Goal: Book appointment/travel/reservation

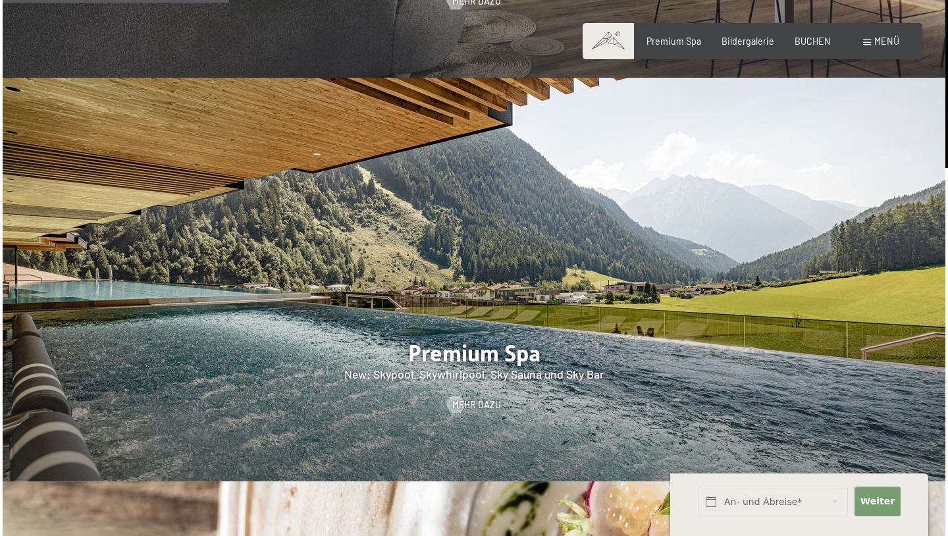
scroll to position [1665, 0]
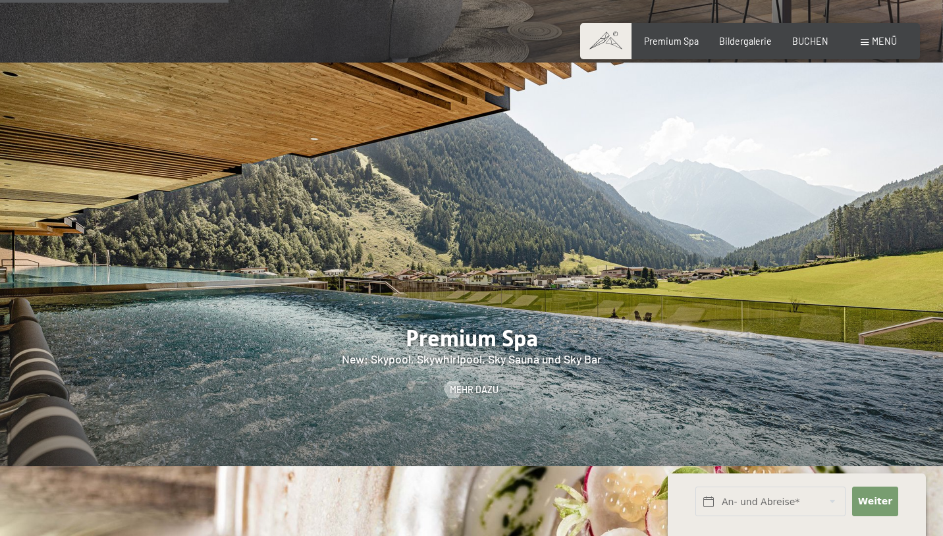
click at [867, 41] on span at bounding box center [865, 43] width 8 height 6
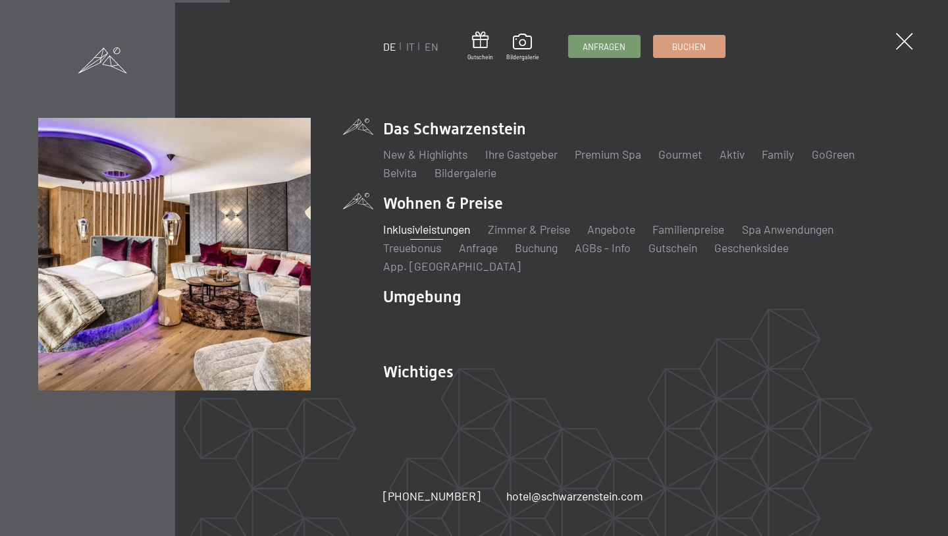
click at [445, 234] on link "Inklusivleistungen" at bounding box center [426, 229] width 87 height 14
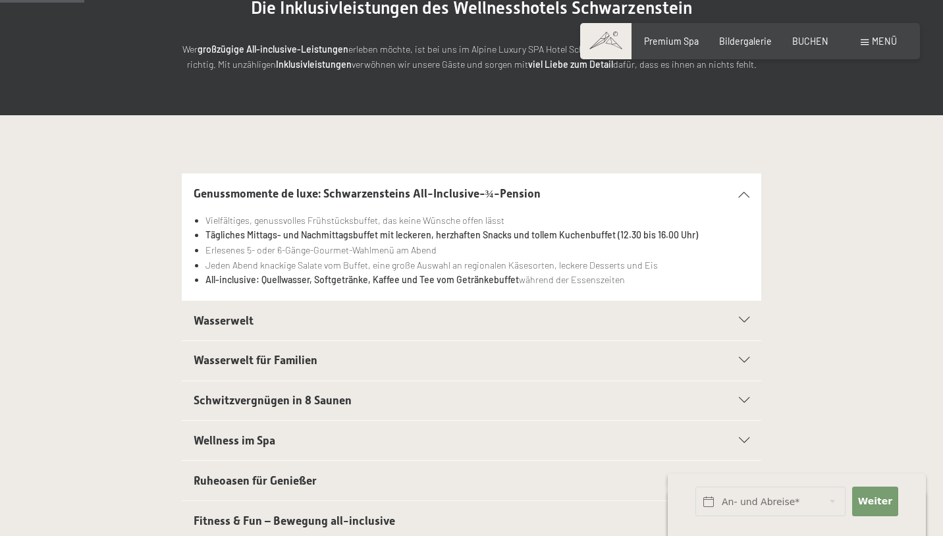
scroll to position [194, 0]
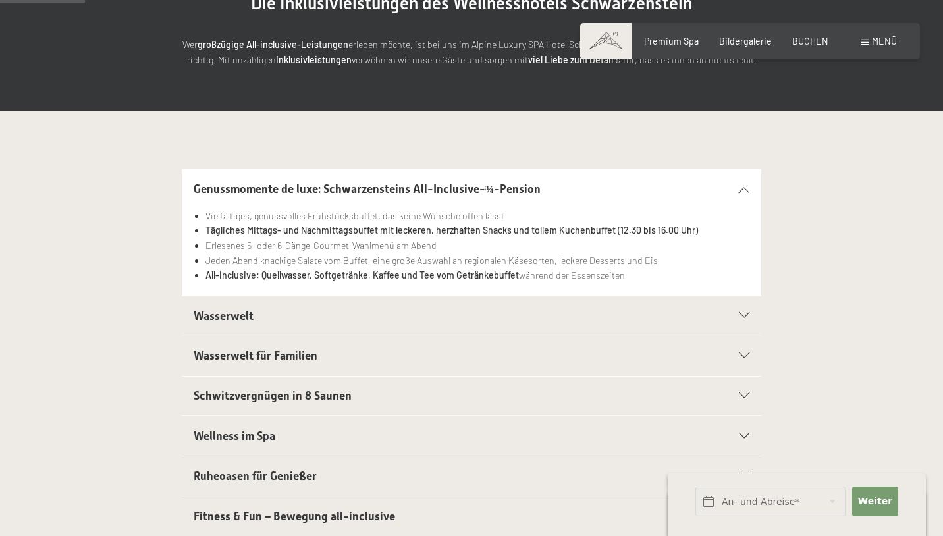
click at [744, 395] on icon at bounding box center [744, 396] width 11 height 6
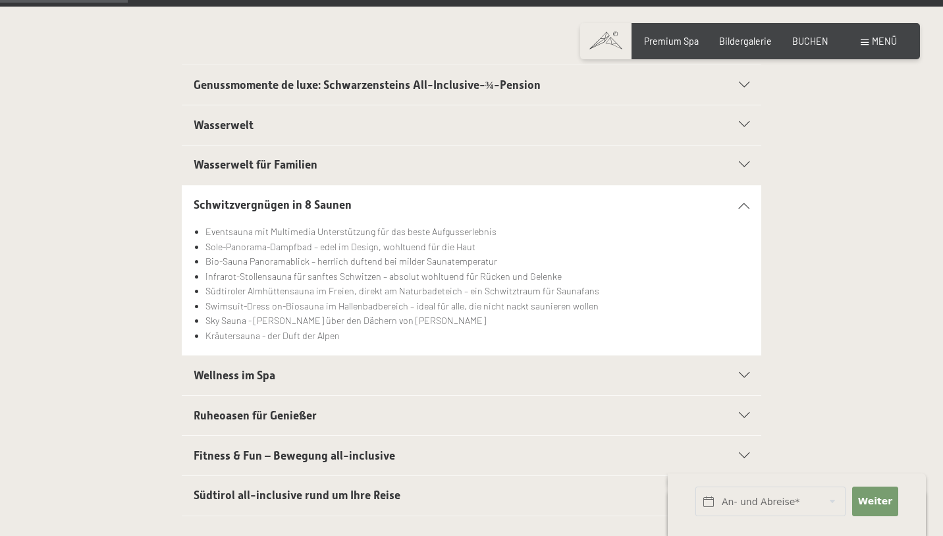
scroll to position [298, 0]
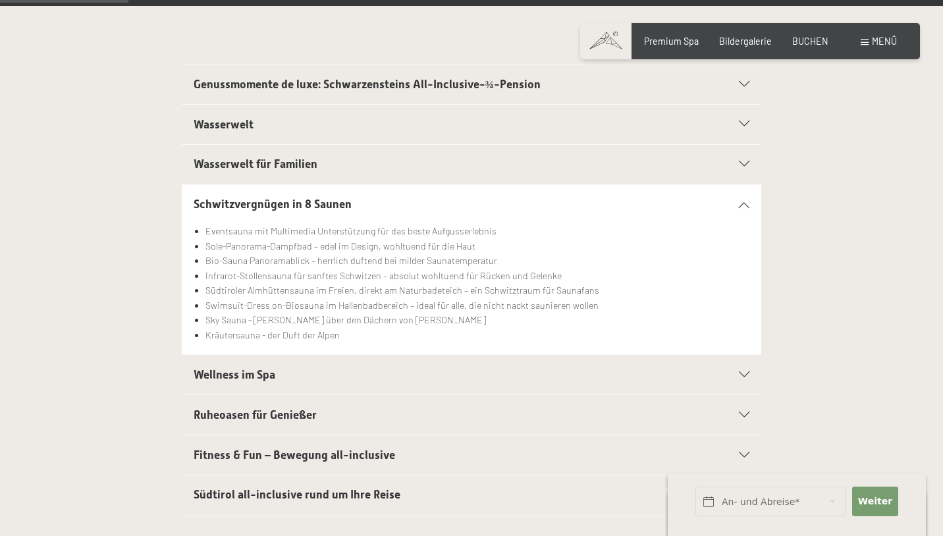
click at [743, 366] on div "Wellness im Spa" at bounding box center [472, 375] width 556 height 40
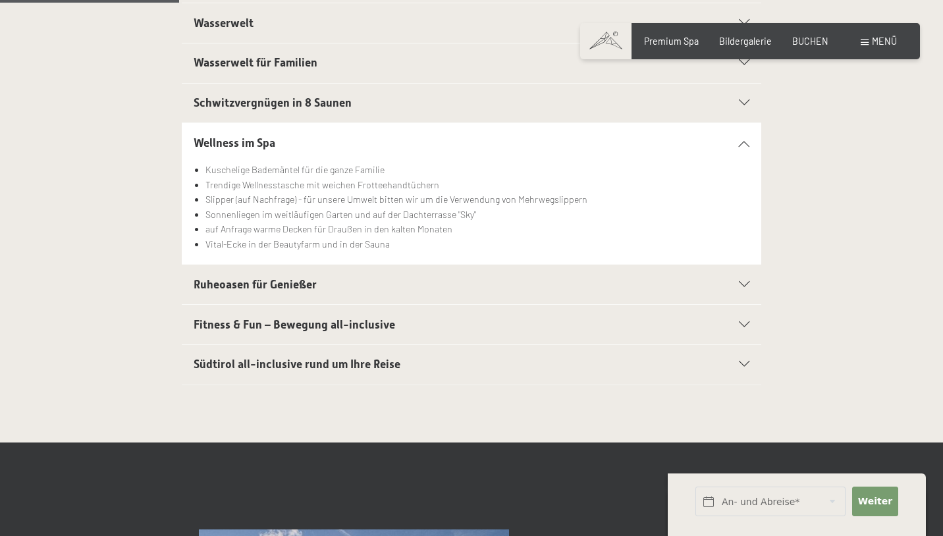
scroll to position [412, 0]
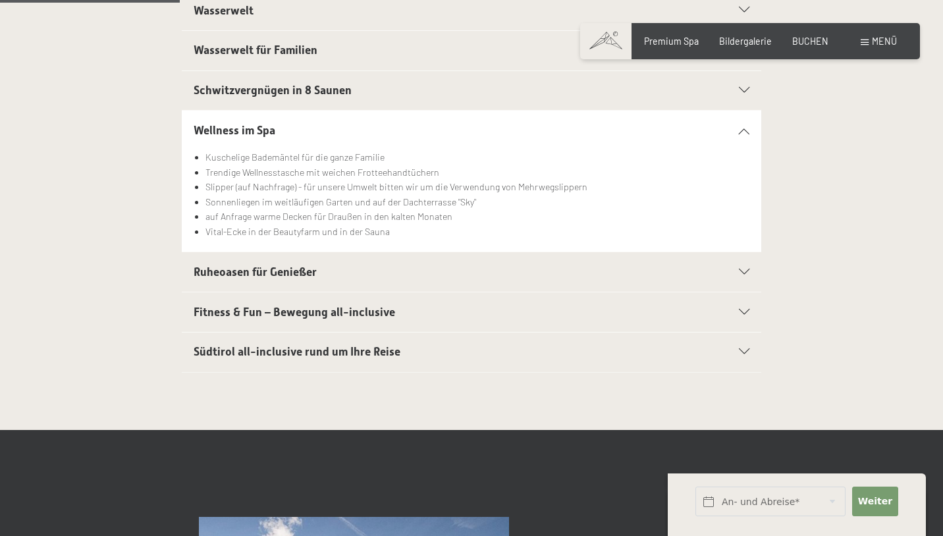
click at [745, 349] on div "Südtirol all-inclusive rund um Ihre Reise" at bounding box center [472, 353] width 556 height 40
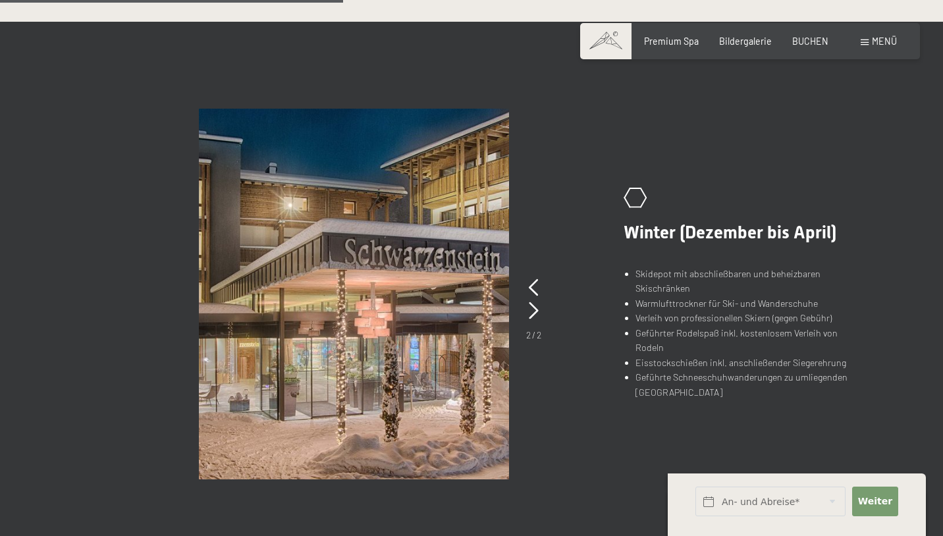
scroll to position [805, 0]
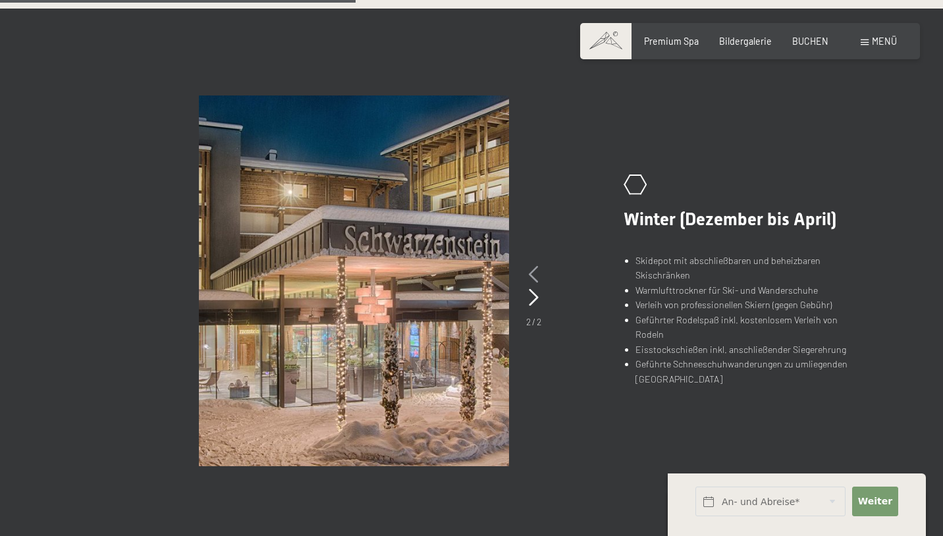
click at [532, 275] on icon at bounding box center [534, 274] width 10 height 17
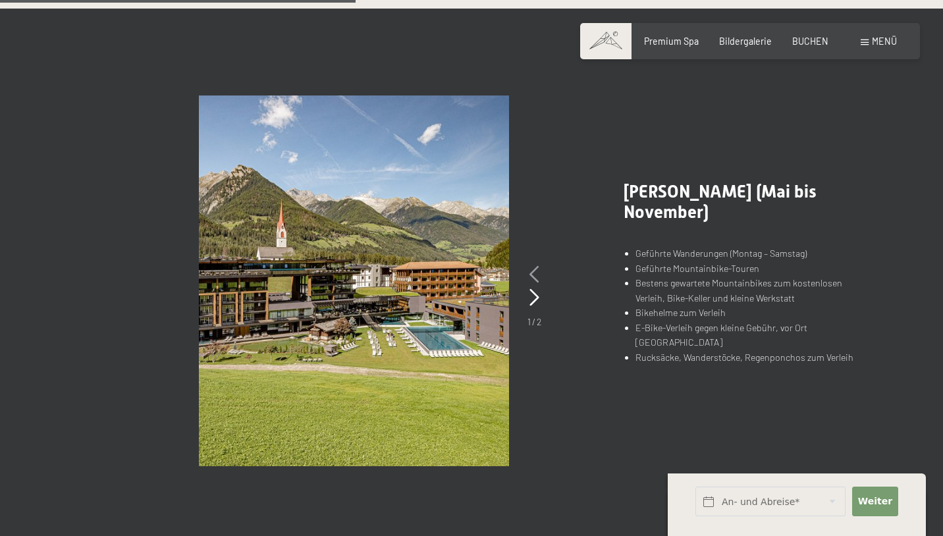
click at [532, 275] on icon at bounding box center [534, 274] width 10 height 17
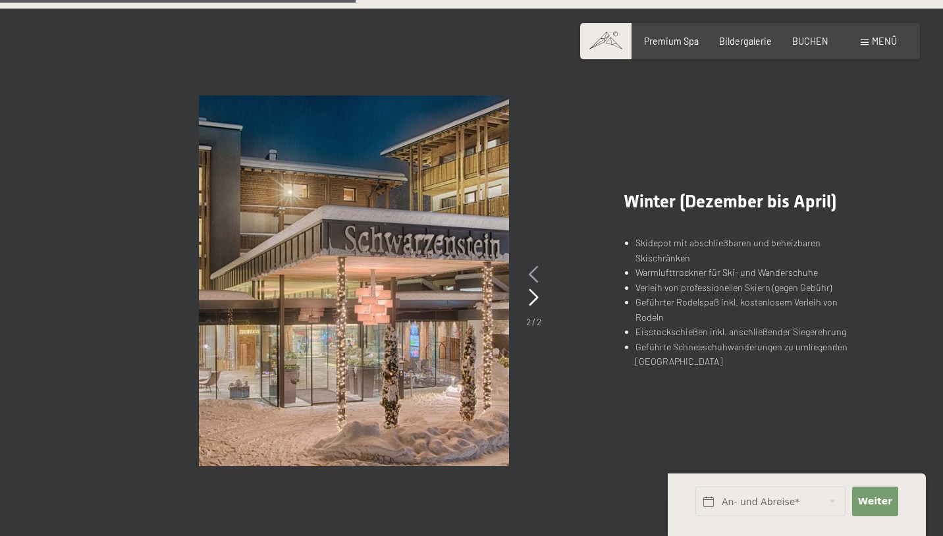
click at [532, 275] on icon at bounding box center [534, 274] width 10 height 17
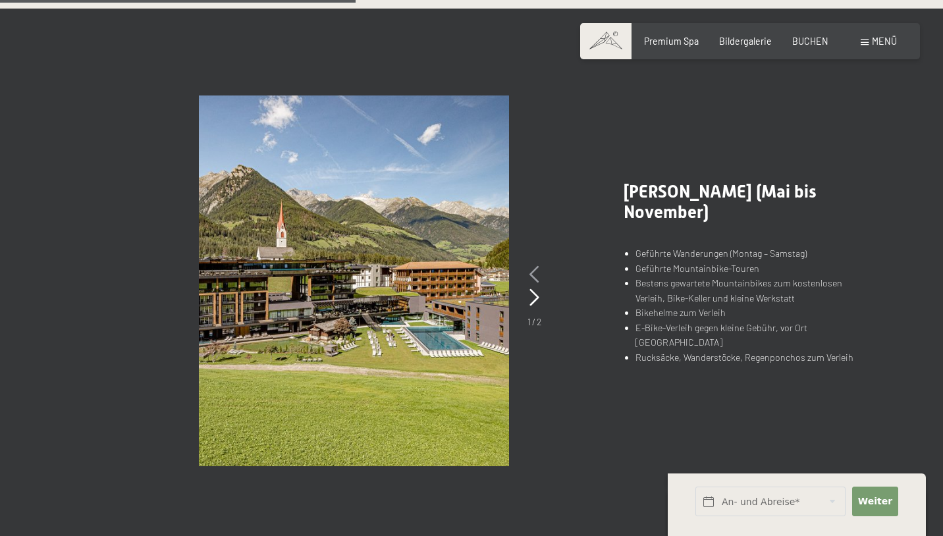
click at [532, 275] on icon at bounding box center [534, 274] width 10 height 17
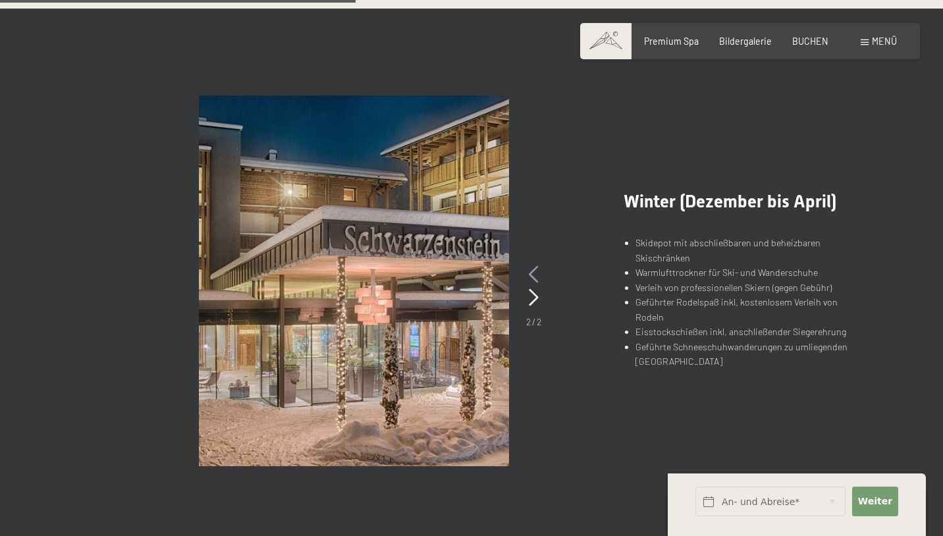
click at [532, 275] on icon at bounding box center [534, 274] width 10 height 17
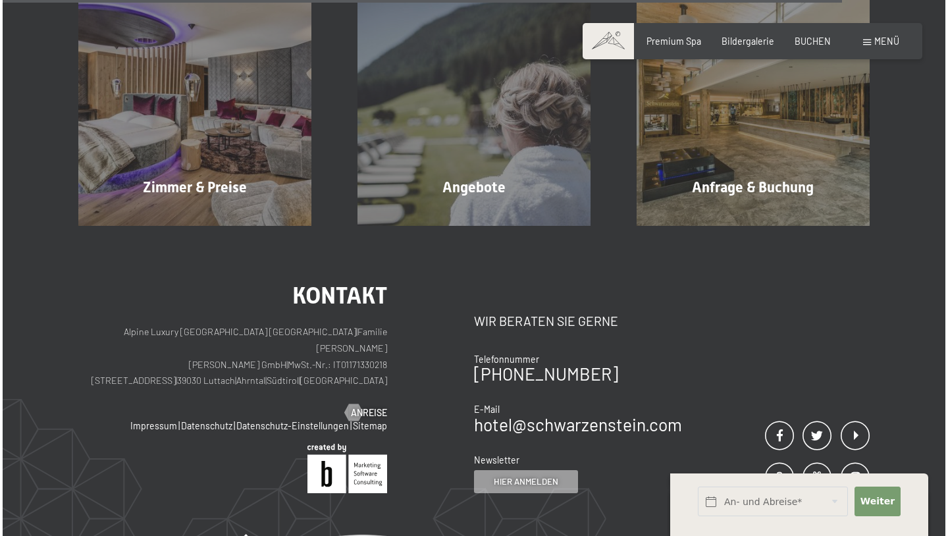
scroll to position [1954, 0]
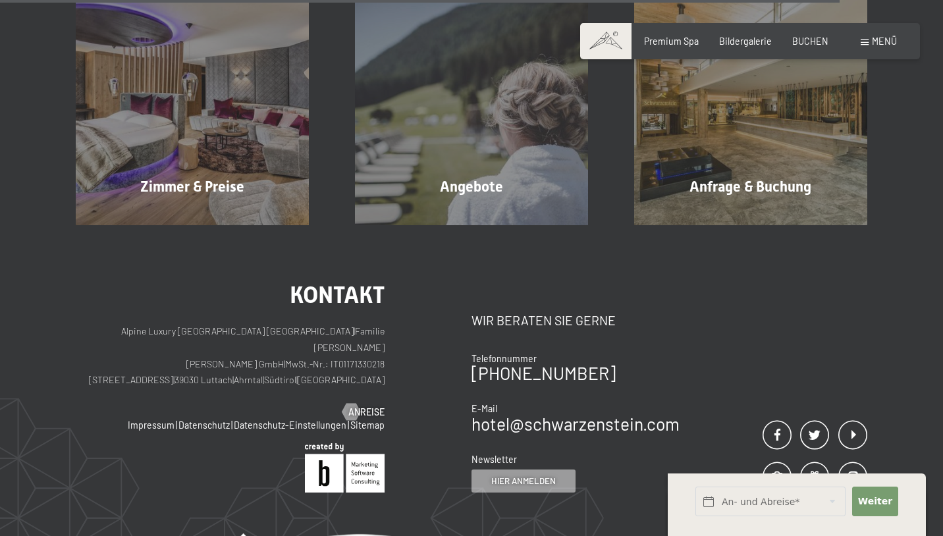
click at [867, 47] on div "Menü" at bounding box center [879, 41] width 36 height 13
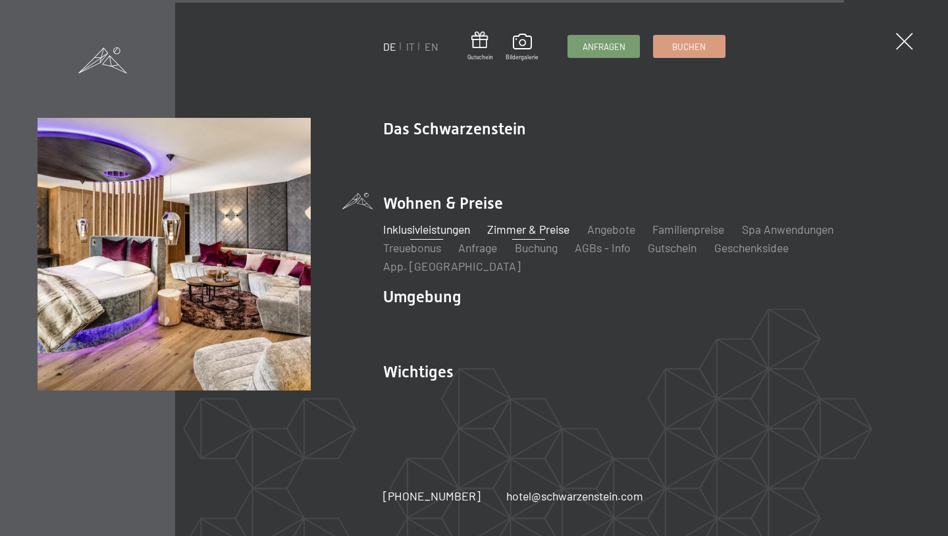
click at [529, 236] on link "Zimmer & Preise" at bounding box center [529, 229] width 82 height 14
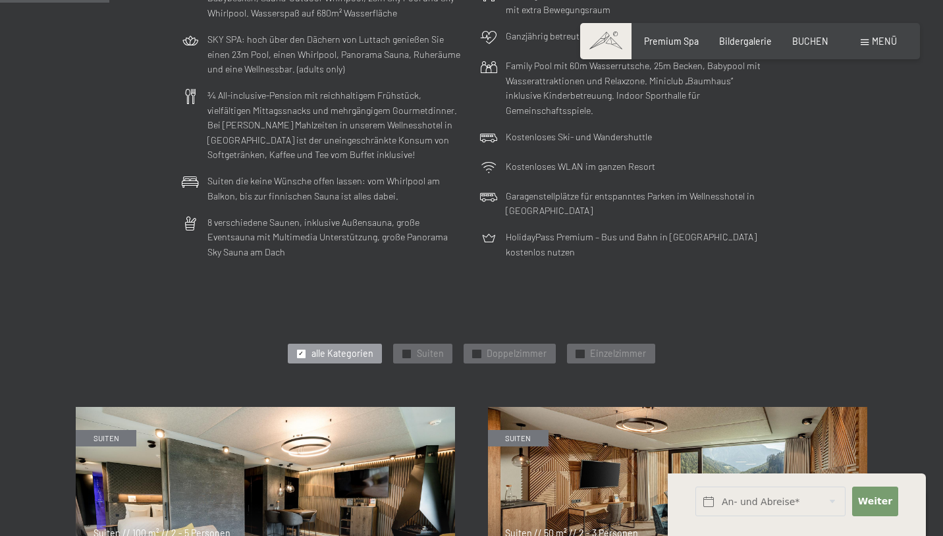
scroll to position [447, 0]
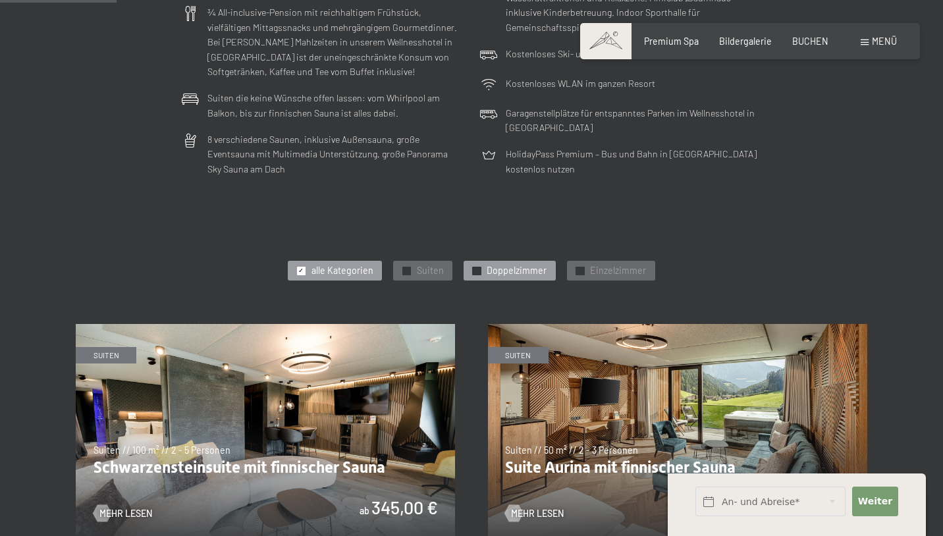
click at [479, 267] on span "✓" at bounding box center [476, 271] width 5 height 8
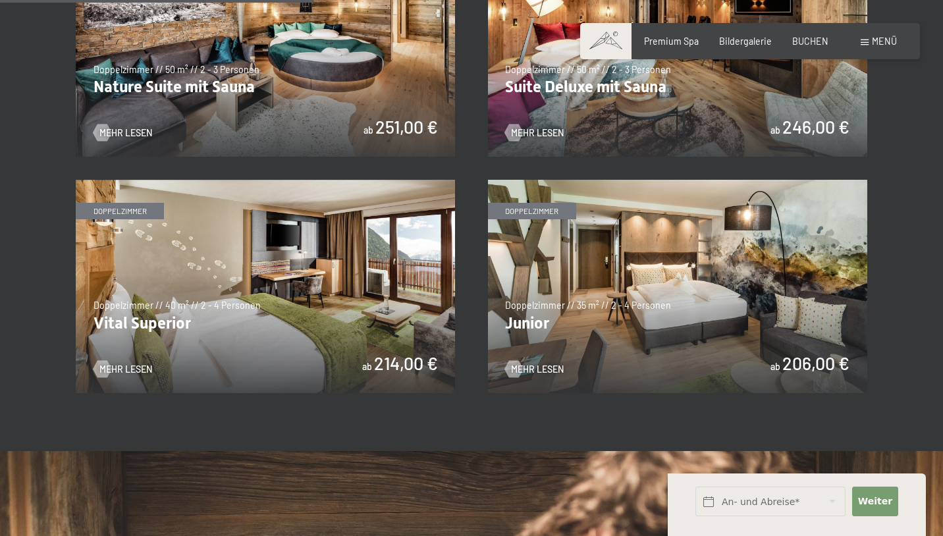
scroll to position [828, 0]
click at [549, 364] on span "Mehr Lesen" at bounding box center [550, 368] width 53 height 13
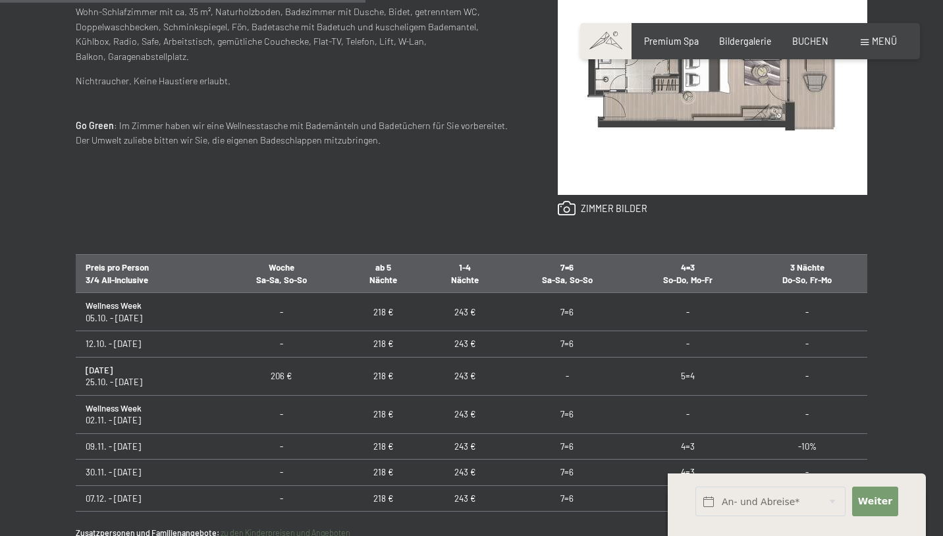
scroll to position [616, 0]
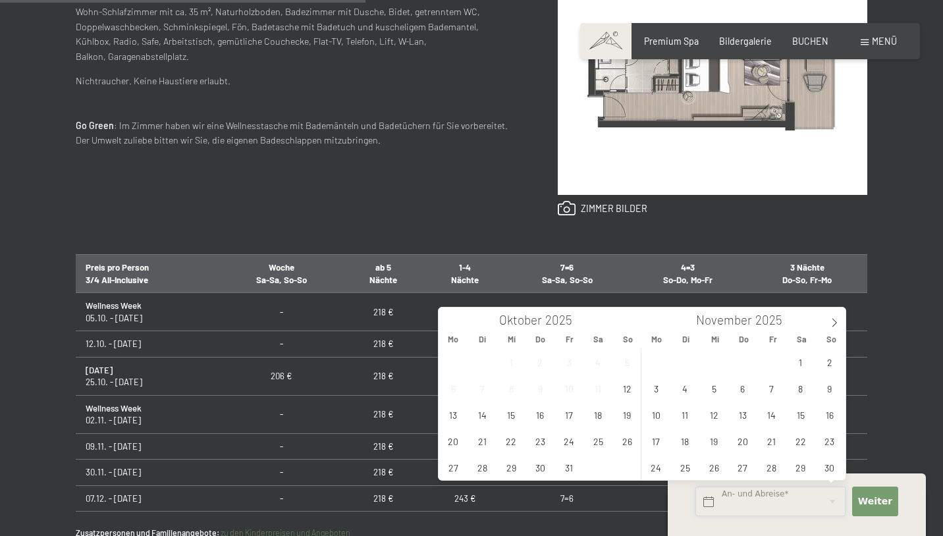
click at [833, 502] on input "text" at bounding box center [770, 502] width 150 height 30
click at [508, 405] on span "15" at bounding box center [512, 415] width 26 height 26
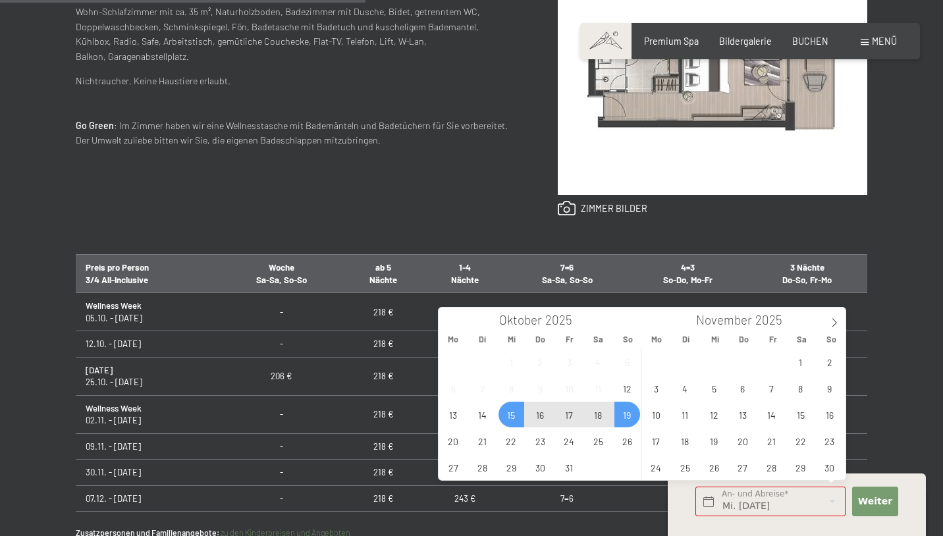
click at [624, 416] on span "19" at bounding box center [627, 415] width 26 height 26
type input "Mi. 15.10.2025 - So. 19.10.2025"
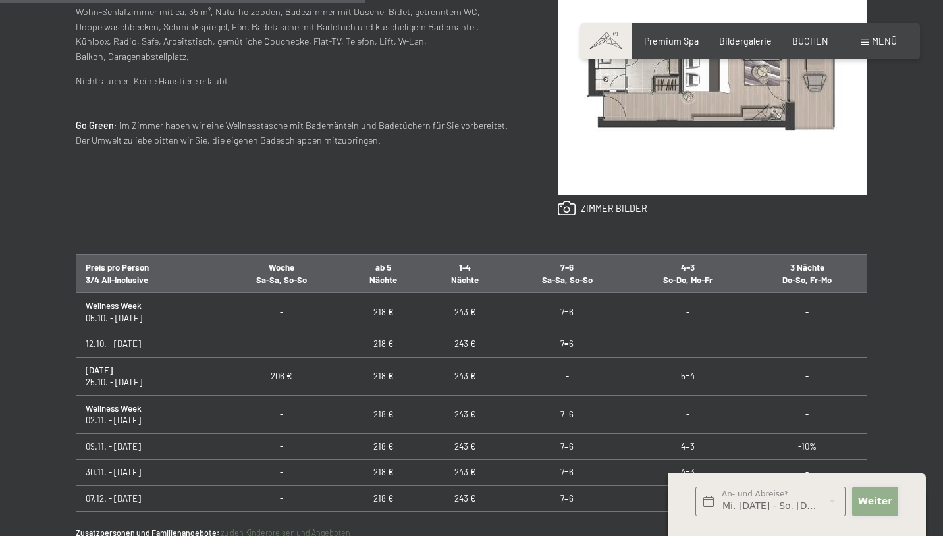
click at [875, 505] on span "Weiter" at bounding box center [875, 501] width 34 height 13
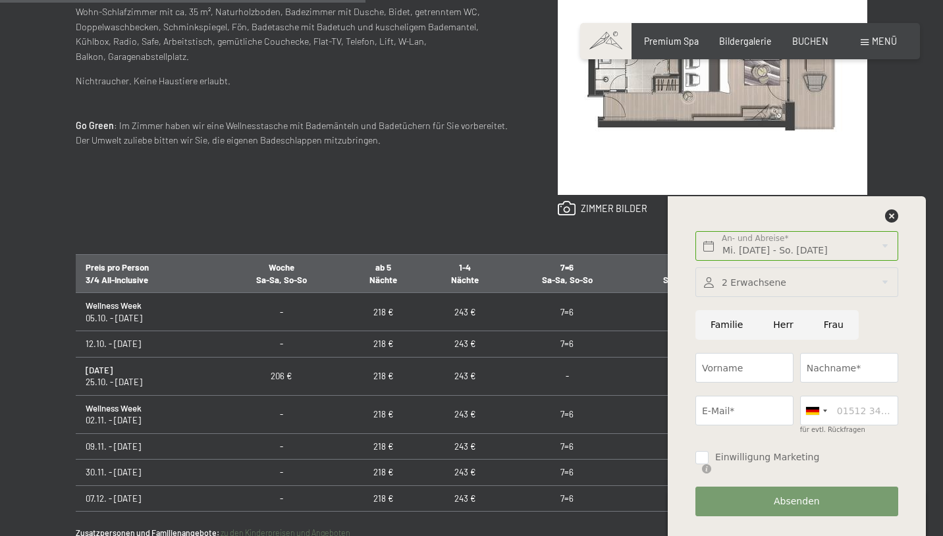
click at [832, 333] on input "Frau" at bounding box center [834, 325] width 50 height 30
radio input "true"
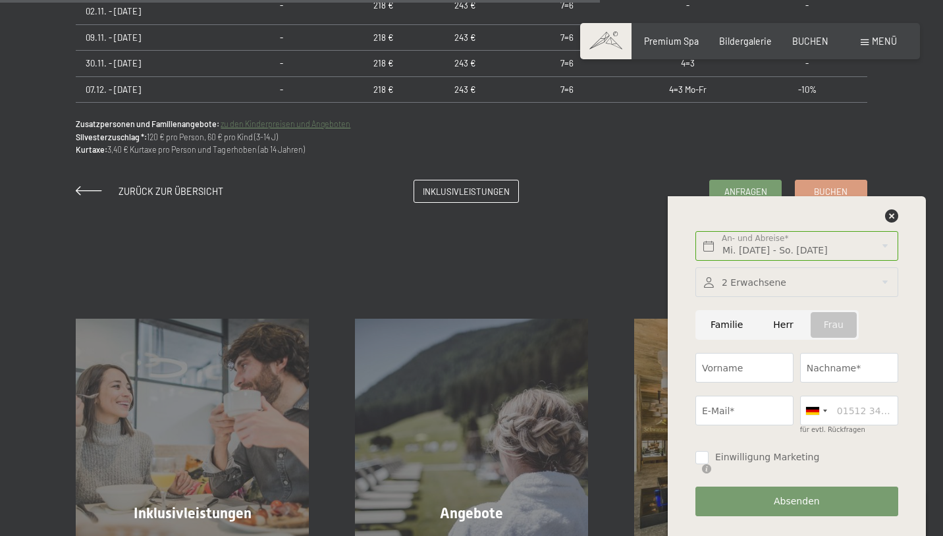
scroll to position [1012, 0]
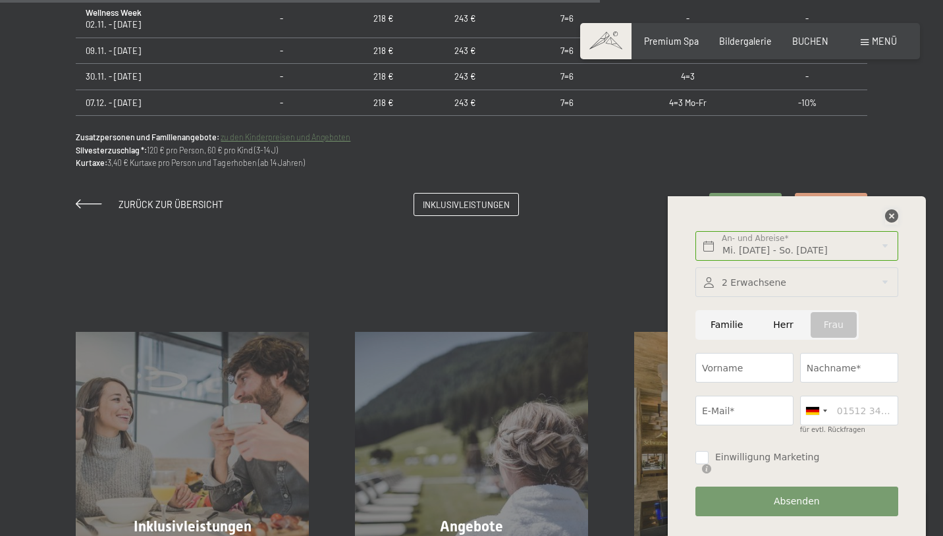
click at [888, 223] on icon at bounding box center [891, 215] width 13 height 13
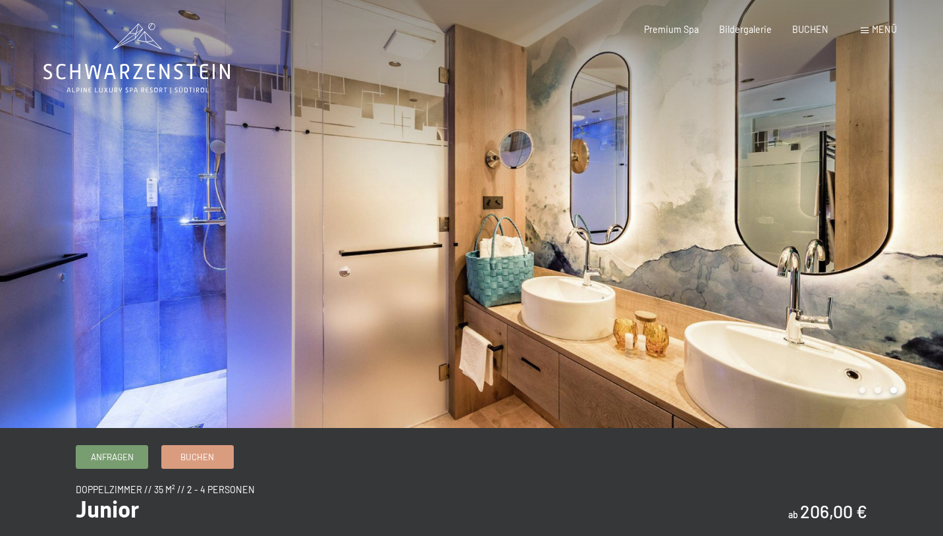
scroll to position [0, 0]
